Goal: Contribute content: Add original content to the website for others to see

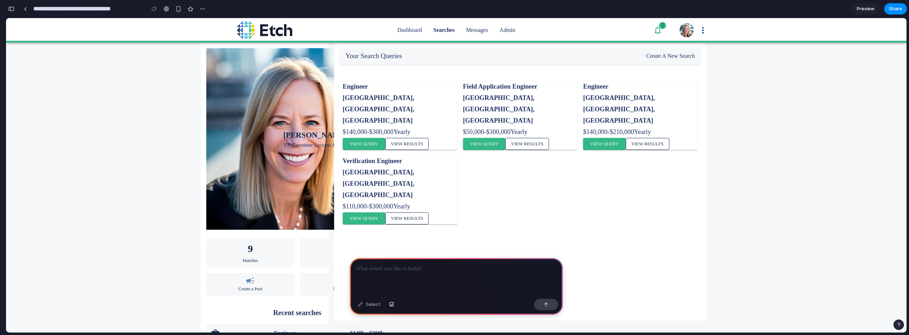
click at [387, 268] on p at bounding box center [456, 269] width 200 height 9
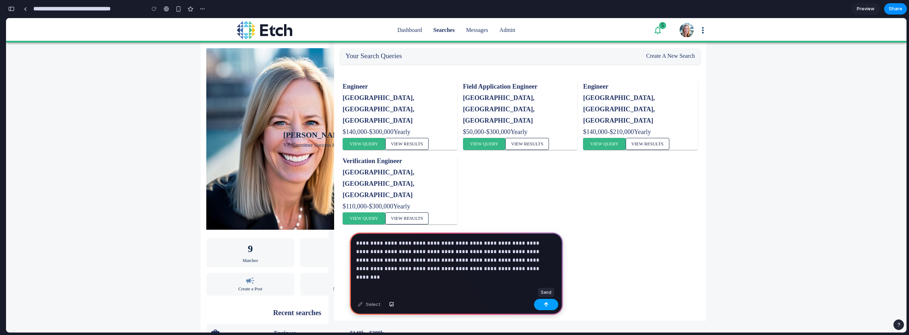
click at [541, 304] on button "button" at bounding box center [546, 304] width 24 height 11
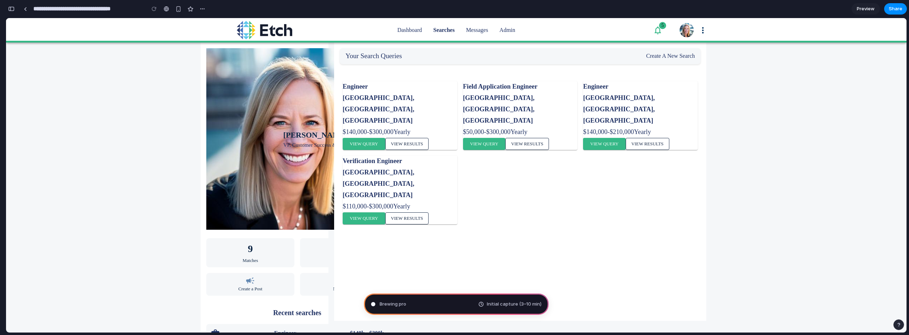
type input "**********"
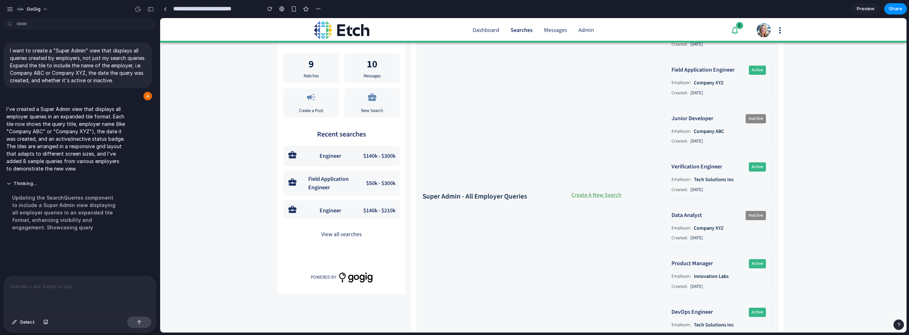
scroll to position [71, 0]
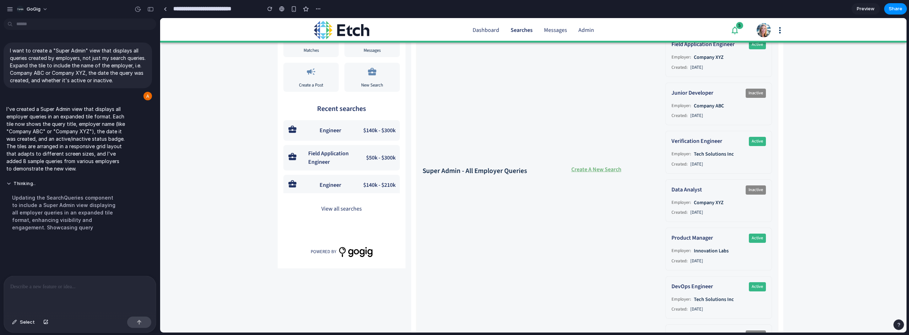
click at [55, 298] on div at bounding box center [80, 296] width 152 height 38
click at [132, 325] on button "button" at bounding box center [139, 322] width 24 height 11
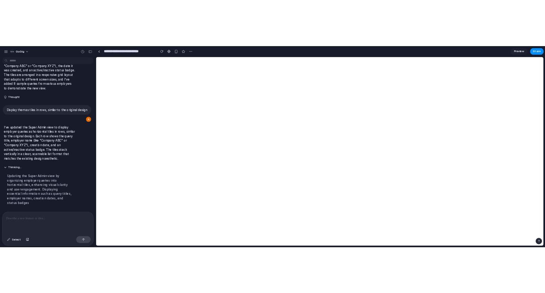
scroll to position [0, 0]
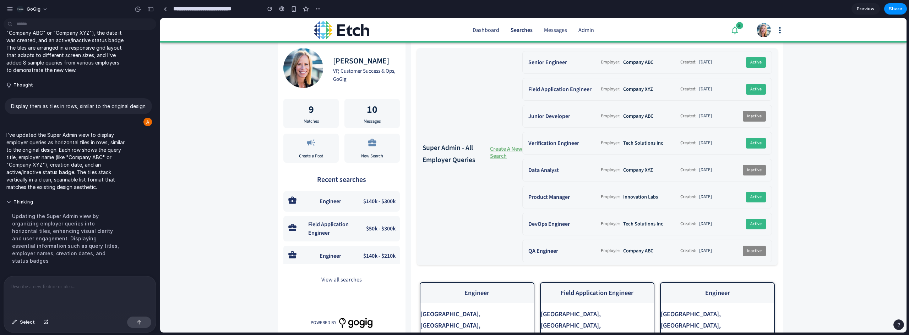
click at [863, 10] on span "Preview" at bounding box center [866, 8] width 18 height 7
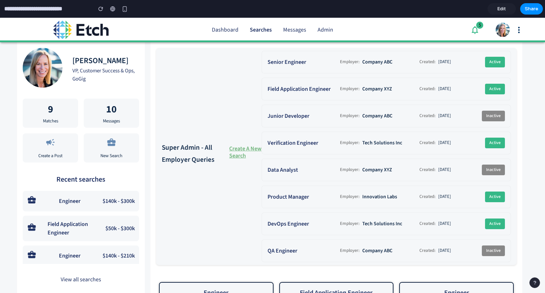
click at [163, 43] on div "Super Admin - All Employer Queries Create A New Search Senior Engineer Employer…" at bounding box center [334, 153] width 366 height 223
click at [323, 32] on div "Admin" at bounding box center [326, 30] width 16 height 8
click at [323, 31] on div "Admin" at bounding box center [326, 30] width 16 height 8
click at [332, 32] on div "Dashboard Searches Messages Admin" at bounding box center [272, 30] width 133 height 8
click at [324, 32] on div "Admin" at bounding box center [326, 30] width 16 height 8
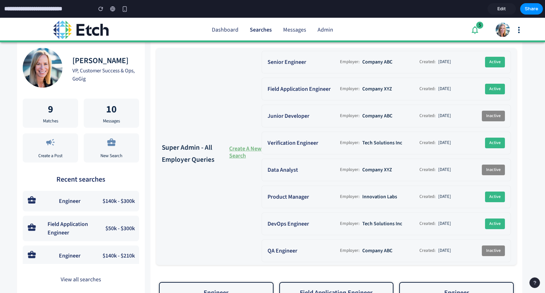
click at [503, 11] on span "Edit" at bounding box center [502, 8] width 9 height 7
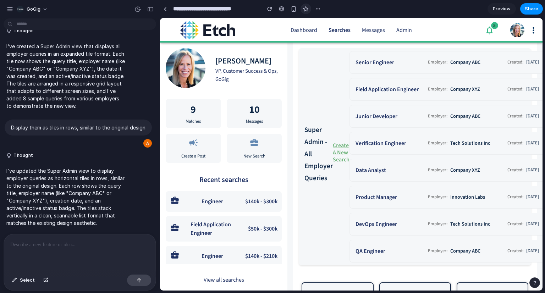
click at [306, 10] on div "button" at bounding box center [306, 9] width 6 height 6
click at [166, 10] on div at bounding box center [165, 9] width 3 height 4
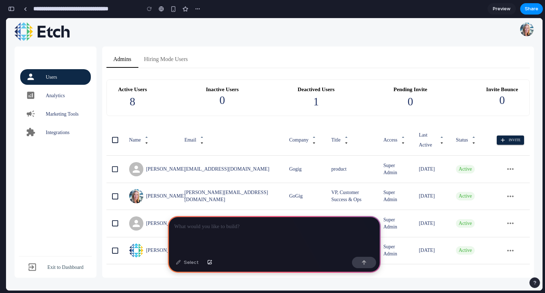
click at [250, 242] on div at bounding box center [274, 235] width 213 height 38
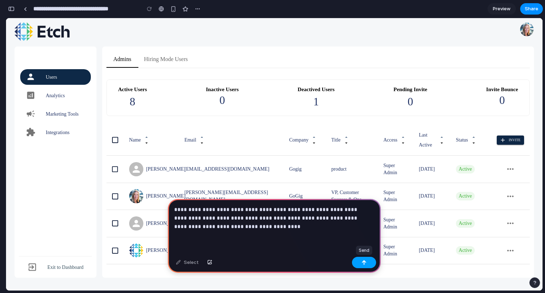
click at [362, 267] on button "button" at bounding box center [364, 262] width 24 height 11
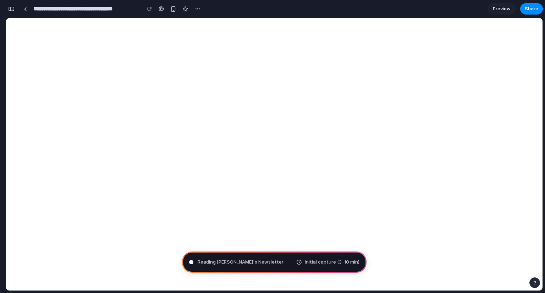
type input "**********"
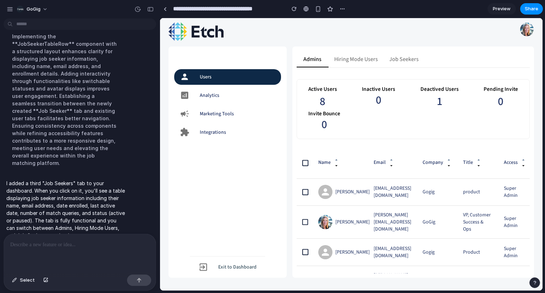
click at [416, 59] on button "Job Seekers" at bounding box center [404, 59] width 41 height 17
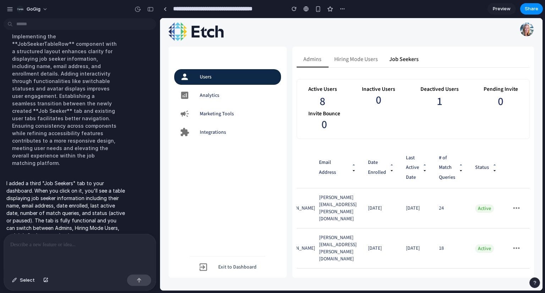
scroll to position [0, 72]
click at [508, 13] on link "Preview" at bounding box center [502, 8] width 28 height 11
